Goal: Information Seeking & Learning: Learn about a topic

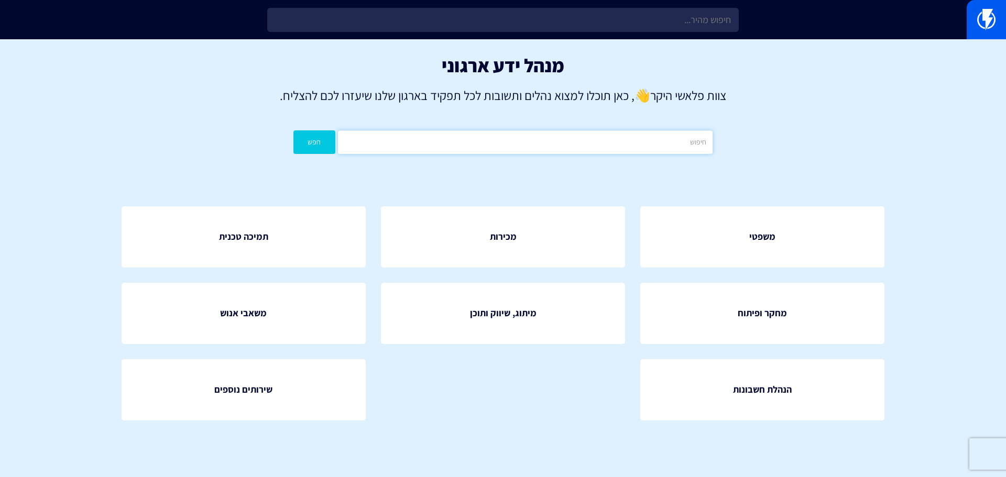
click at [576, 145] on input "text" at bounding box center [525, 142] width 375 height 24
type input "e"
click at [293, 130] on button "חפש" at bounding box center [314, 142] width 42 height 24
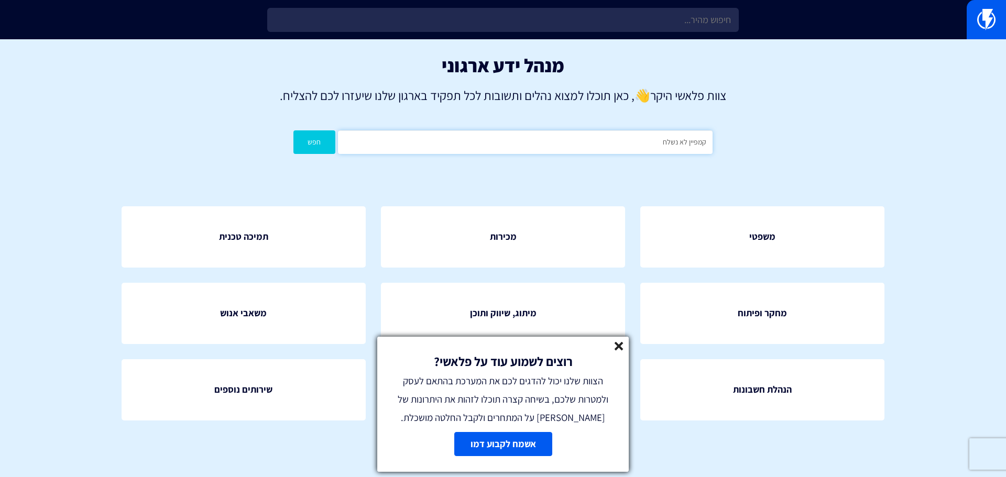
click at [690, 144] on input "קמפיין לא נשלח" at bounding box center [525, 142] width 375 height 24
type input "דוח קמפיין ריק"
click at [293, 130] on button "חפש" at bounding box center [314, 142] width 42 height 24
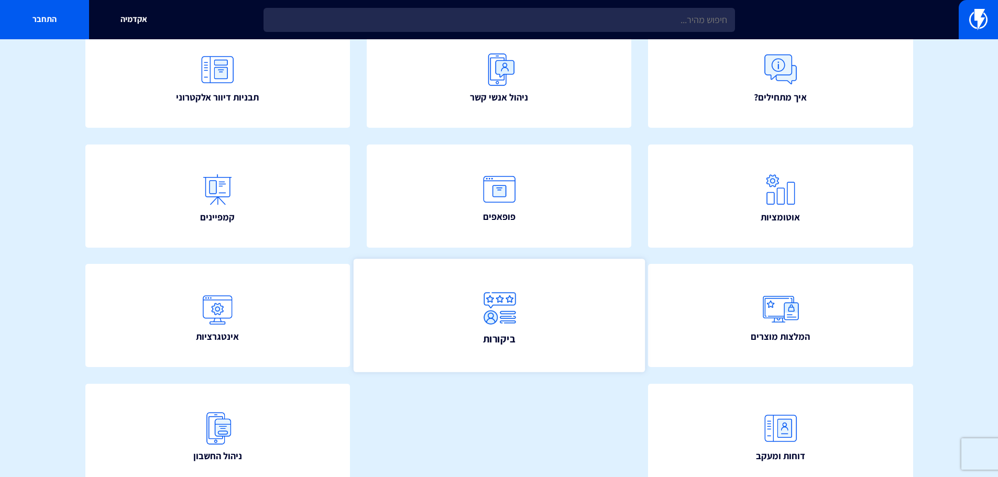
scroll to position [157, 0]
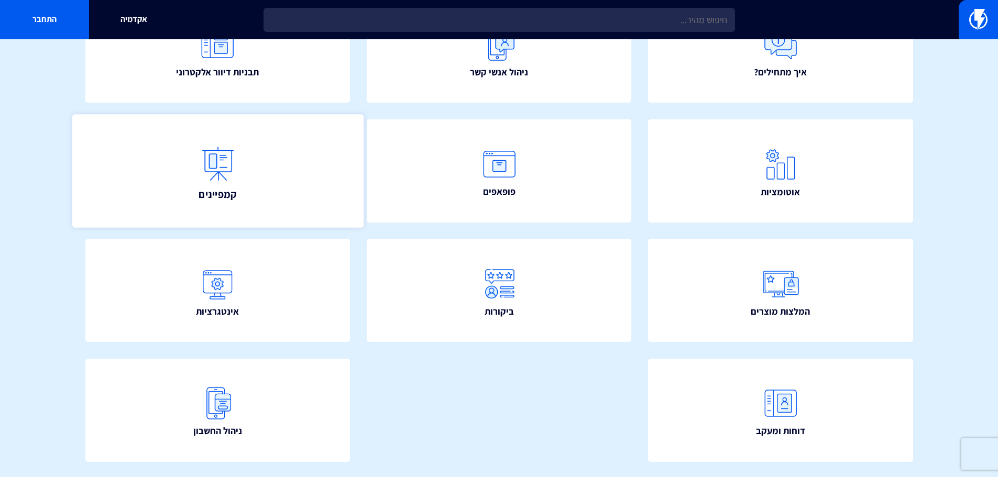
click at [171, 190] on link "קמפיינים" at bounding box center [217, 170] width 291 height 113
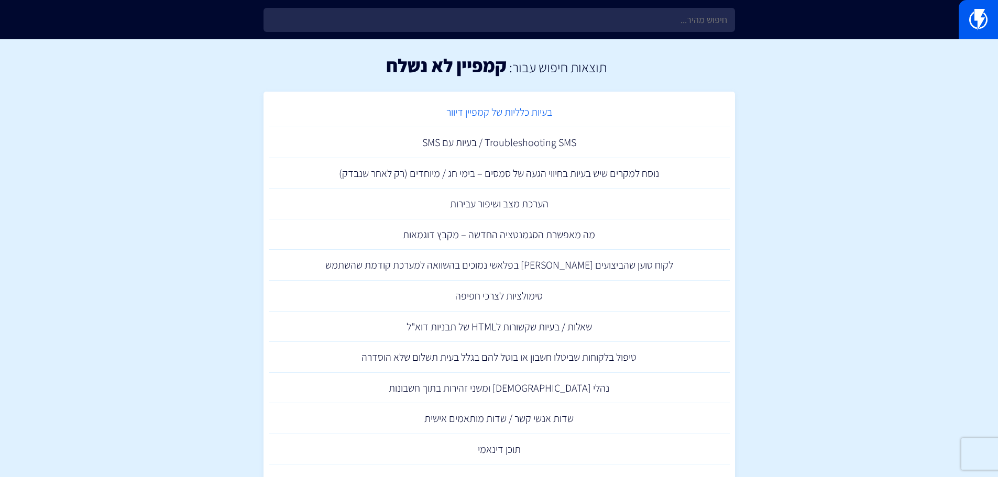
click at [551, 107] on link "בעיות כלליות של קמפיין דיוור" at bounding box center [499, 112] width 461 height 31
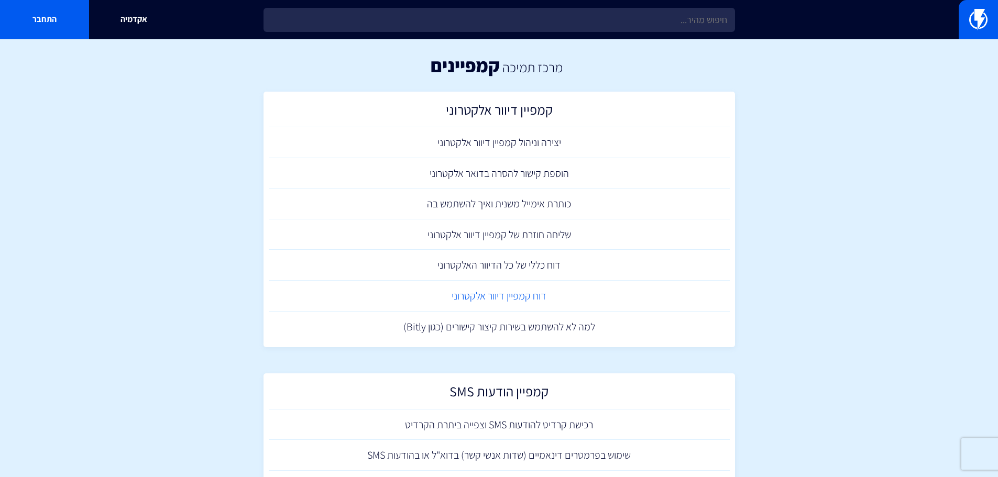
click at [522, 296] on link "דוח קמפיין דיוור אלקטרוני" at bounding box center [499, 296] width 461 height 31
